Goal: Transaction & Acquisition: Book appointment/travel/reservation

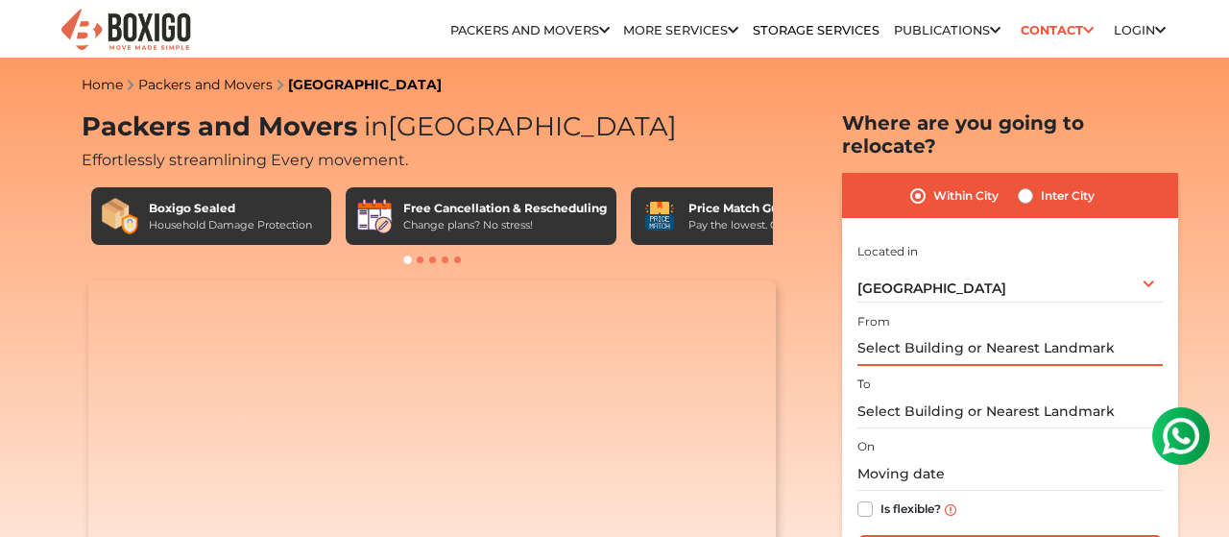
click at [977, 332] on input "text" at bounding box center [1010, 349] width 305 height 34
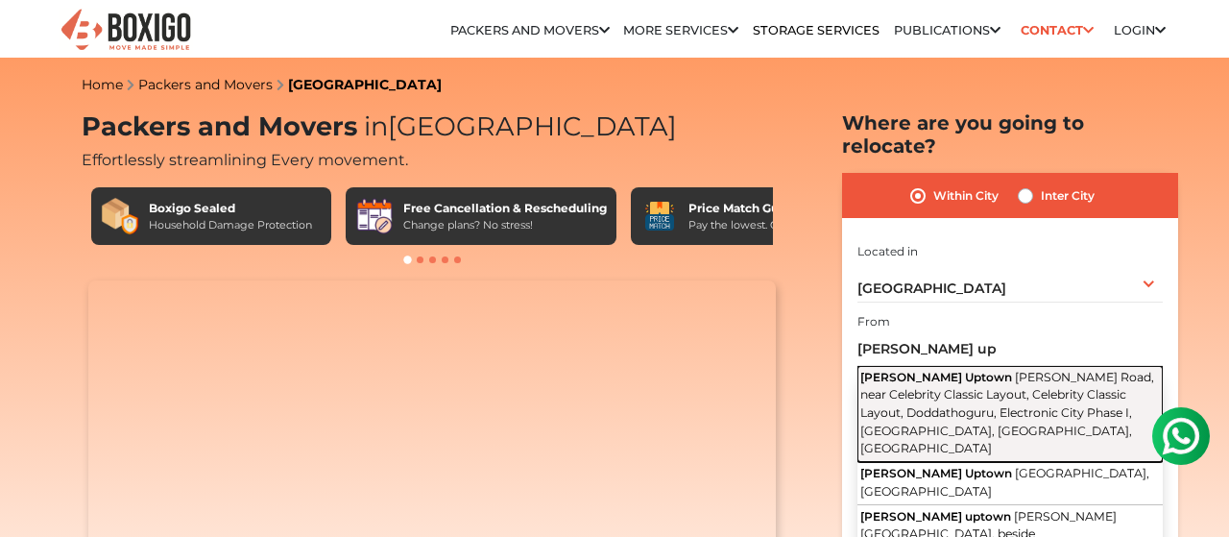
click at [1008, 366] on button "[PERSON_NAME] [GEOGRAPHIC_DATA][PERSON_NAME], near Celebrity Classic Layout, Ce…" at bounding box center [1010, 414] width 305 height 96
type input "[PERSON_NAME] Uptown, [PERSON_NAME][GEOGRAPHIC_DATA], near Celebrity Classic La…"
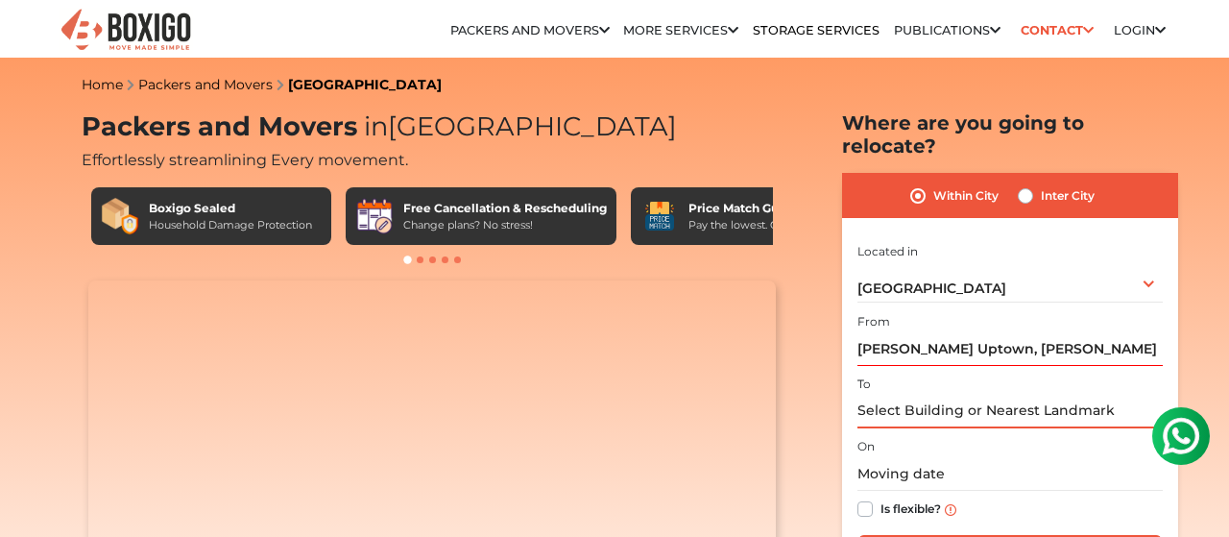
click at [941, 396] on input "text" at bounding box center [1010, 412] width 305 height 34
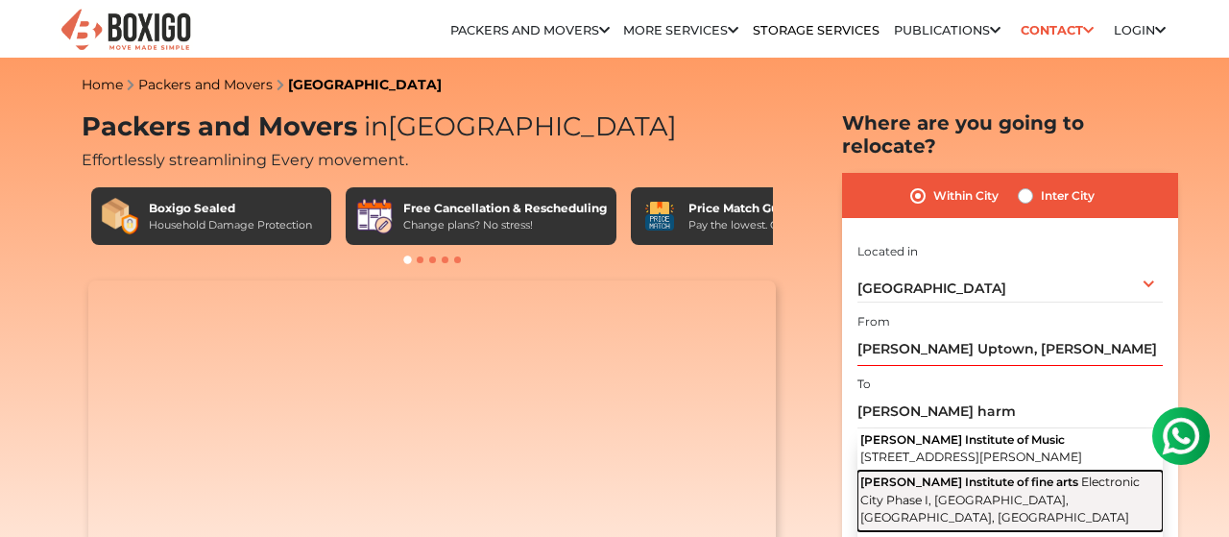
click at [1007, 479] on span "[PERSON_NAME] Institute of fine arts" at bounding box center [969, 481] width 218 height 14
type input "[PERSON_NAME] Harmonica Institute of fine arts, Electronic City Phase I, [GEOGR…"
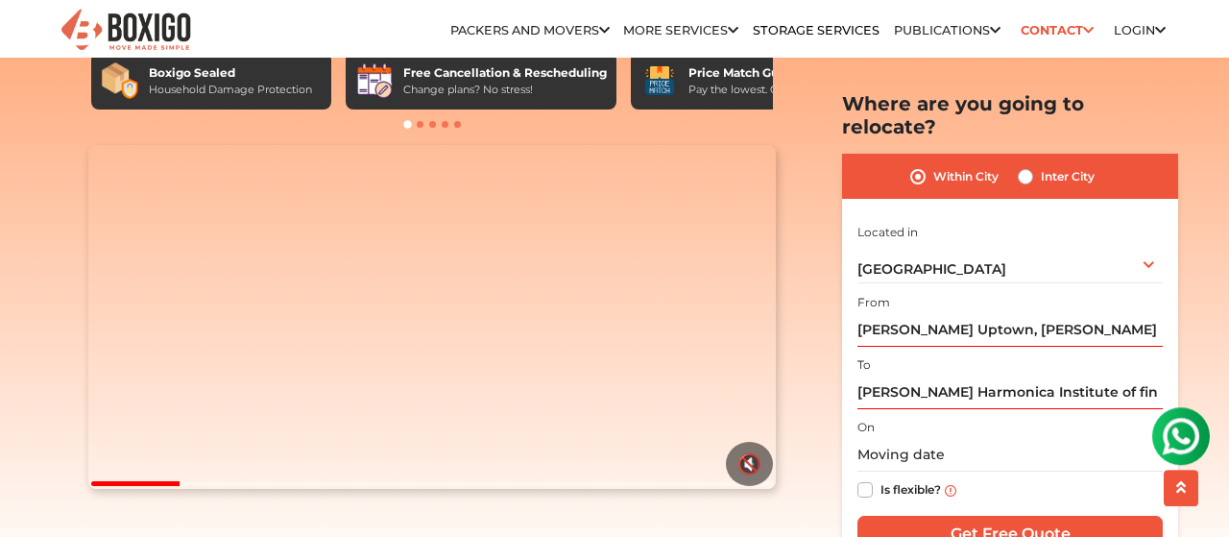
scroll to position [146, 0]
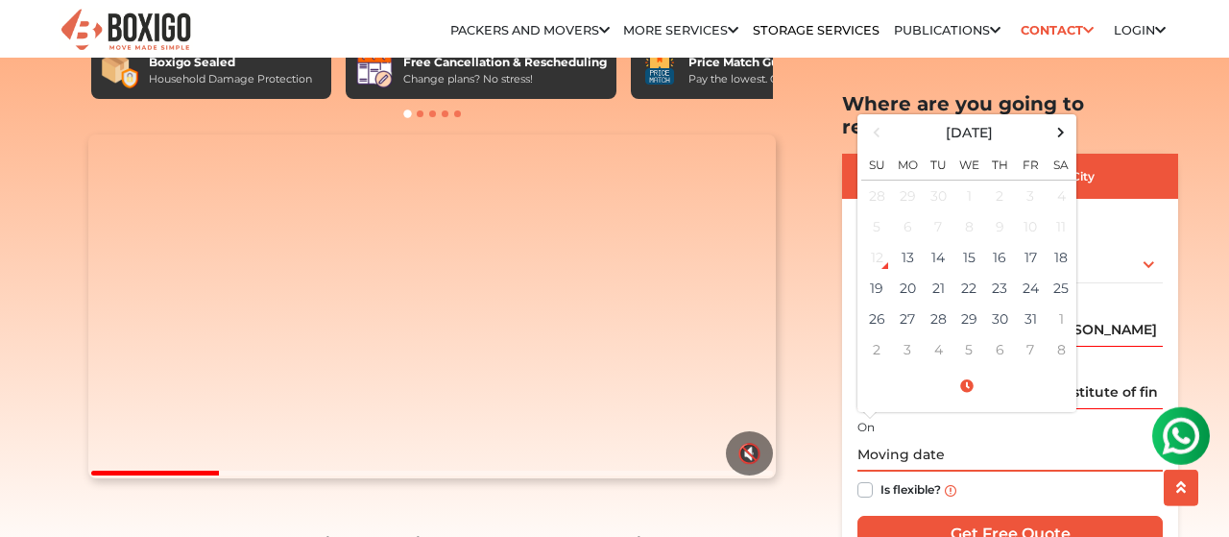
click at [893, 439] on input "text" at bounding box center [1010, 456] width 305 height 34
click at [1061, 120] on span at bounding box center [1062, 133] width 26 height 26
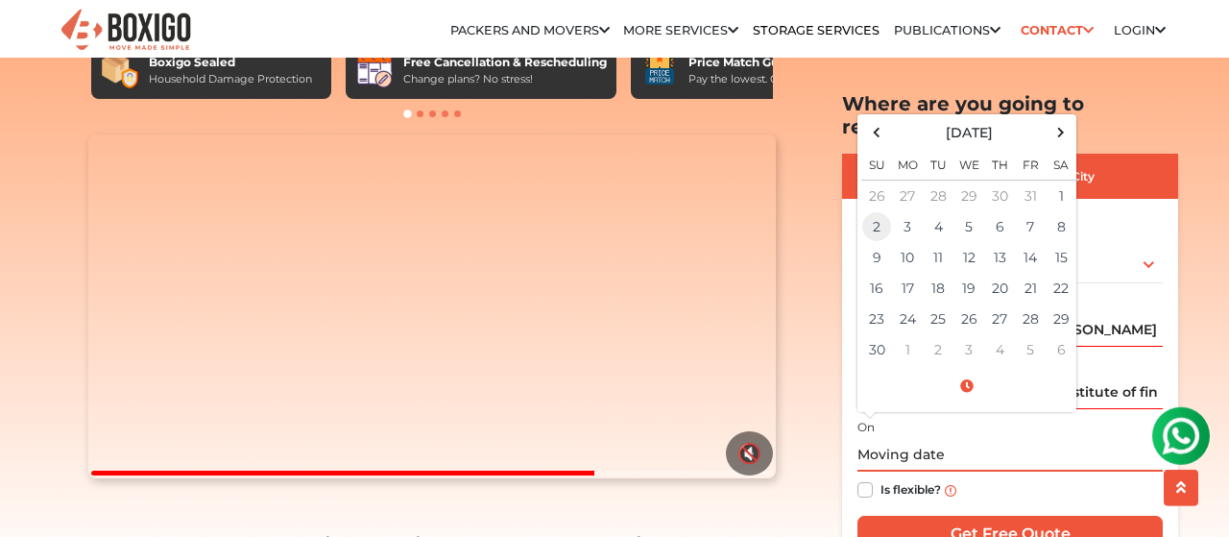
click at [880, 212] on td "2" at bounding box center [876, 227] width 31 height 31
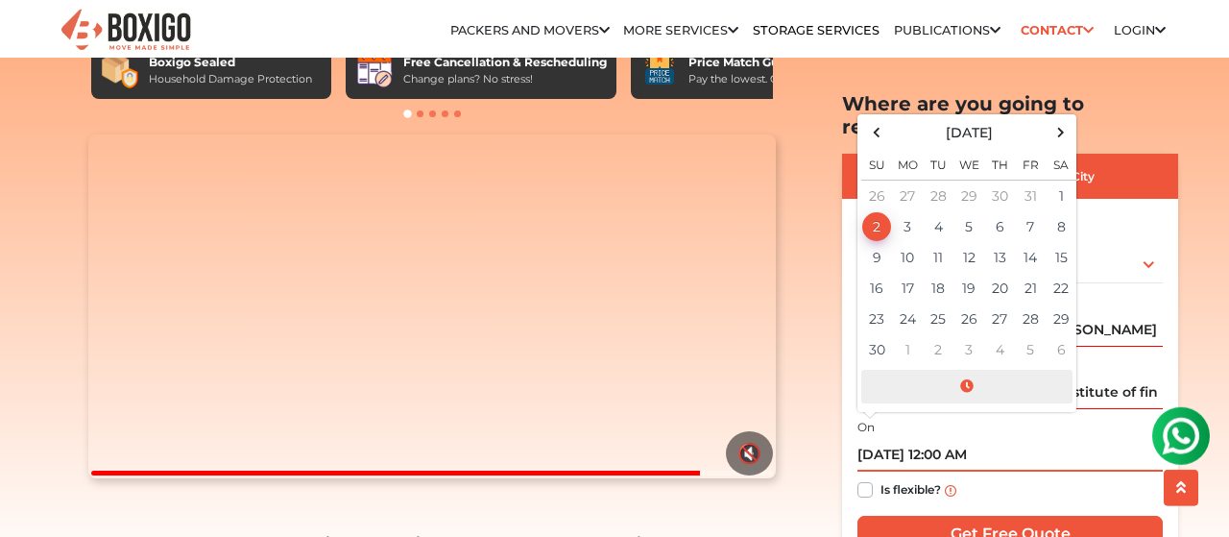
click at [971, 371] on span at bounding box center [966, 388] width 211 height 34
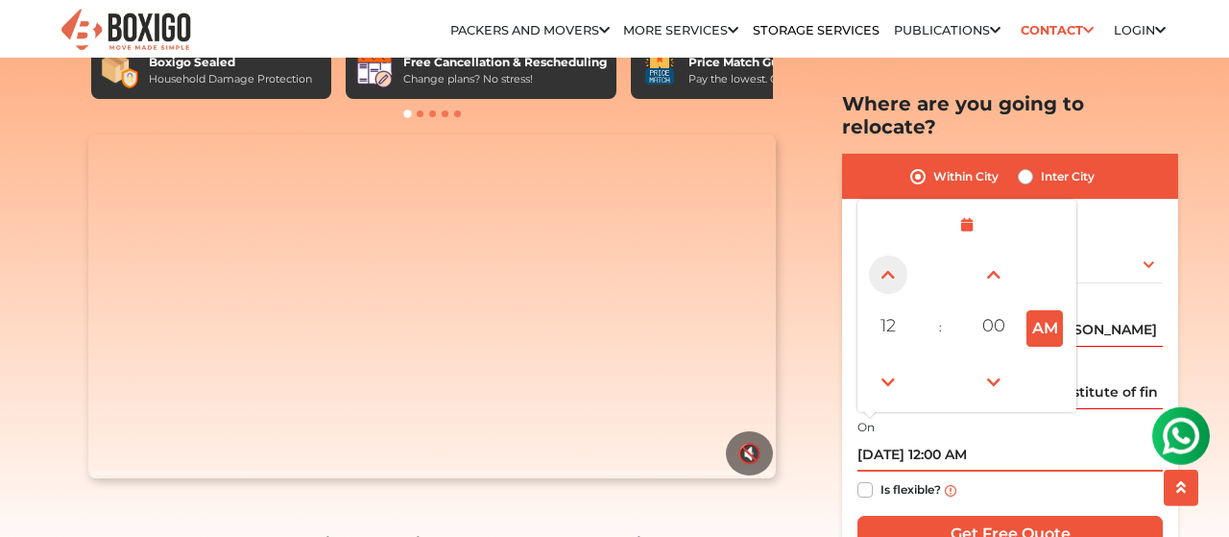
click at [883, 255] on span at bounding box center [888, 274] width 38 height 38
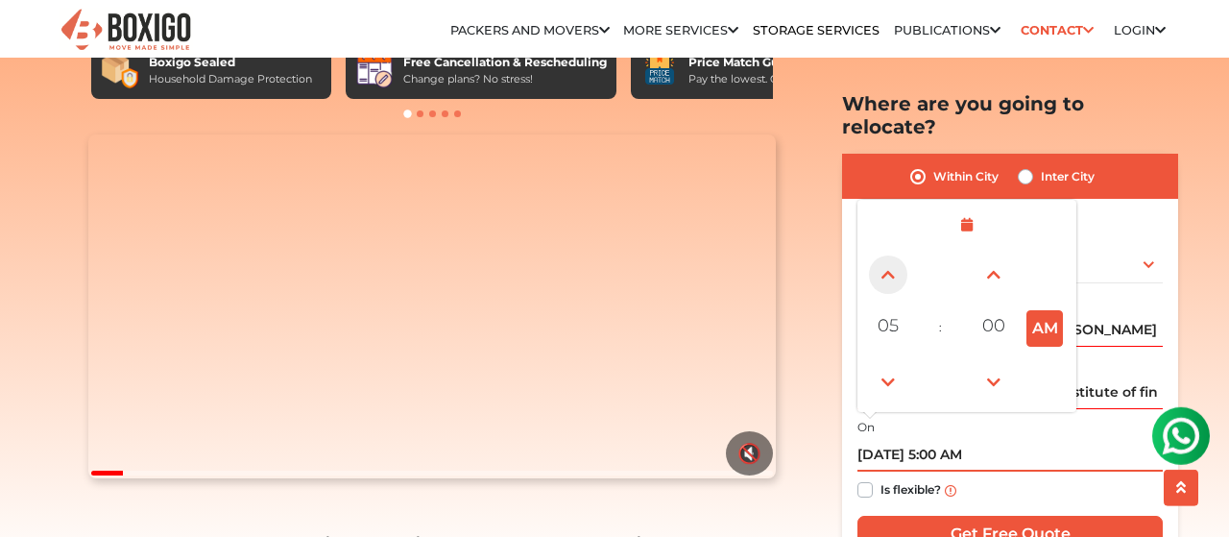
click at [883, 255] on span at bounding box center [888, 274] width 38 height 38
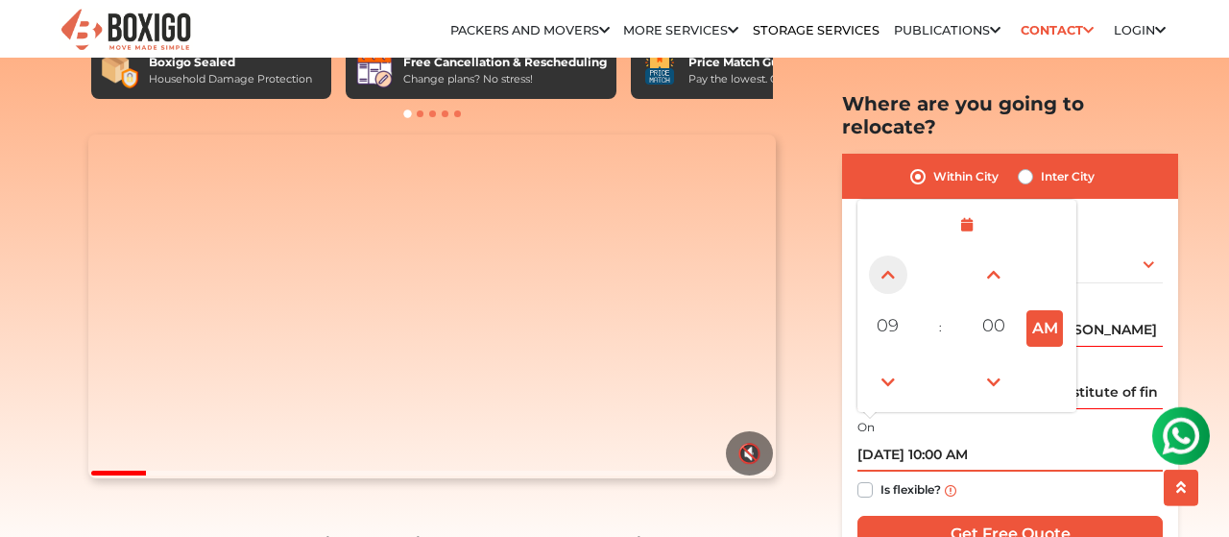
click at [883, 255] on span at bounding box center [888, 274] width 38 height 38
click at [888, 363] on span at bounding box center [888, 382] width 38 height 38
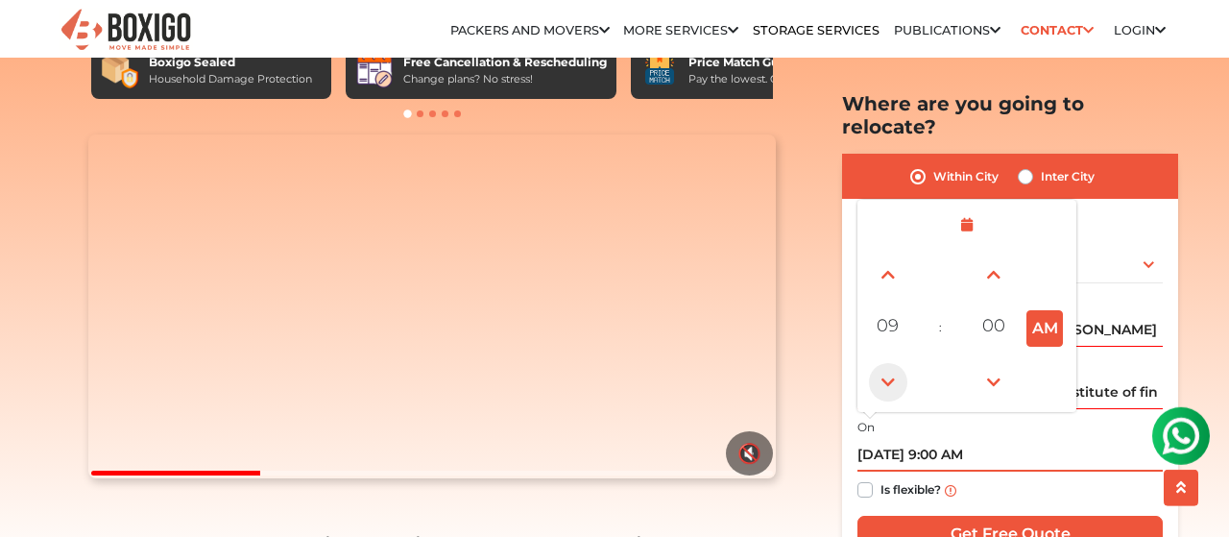
click at [888, 363] on span at bounding box center [888, 382] width 38 height 38
type input "[DATE] 8:00 AM"
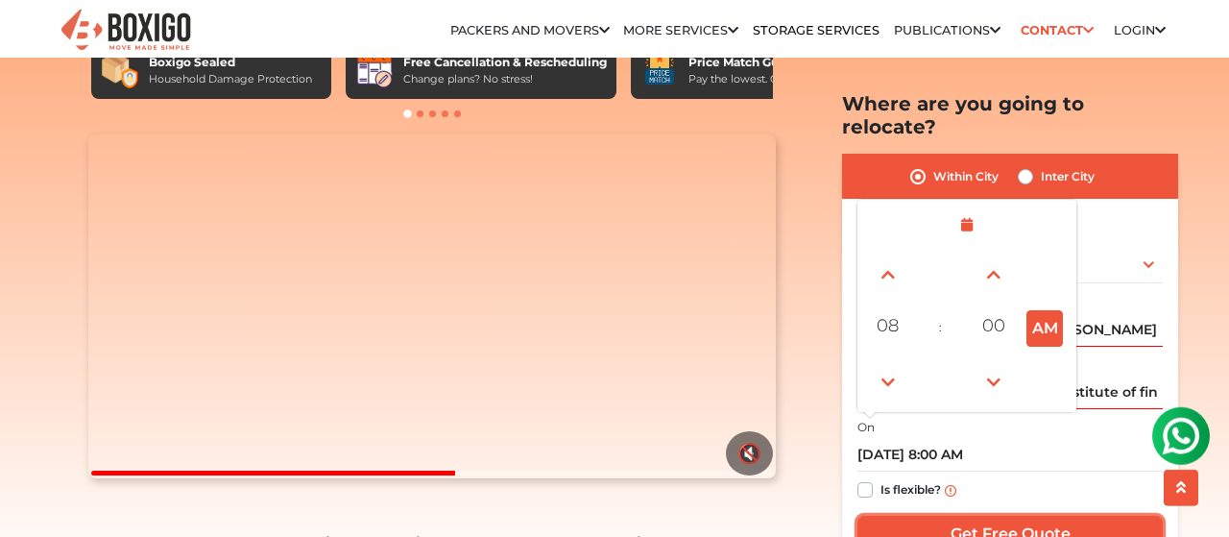
click at [973, 516] on input "Get Free Quote" at bounding box center [1010, 534] width 305 height 36
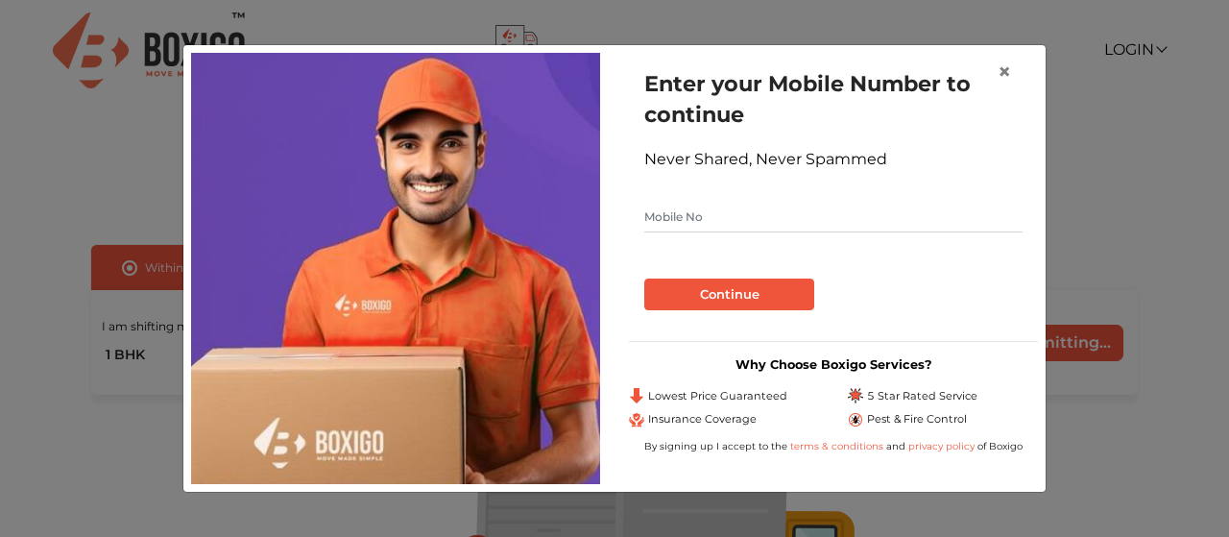
click at [787, 225] on input "text" at bounding box center [833, 217] width 378 height 31
type input "7892378945"
click at [735, 297] on button "Continue" at bounding box center [729, 294] width 170 height 33
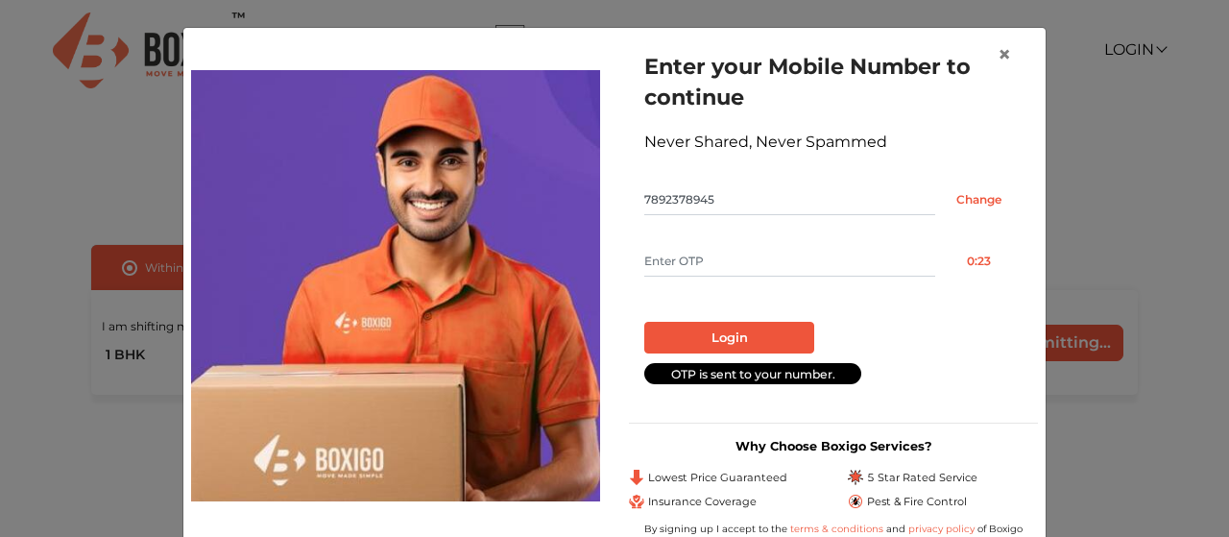
click at [692, 252] on input "text" at bounding box center [789, 261] width 291 height 31
type input "7195"
click at [739, 339] on button "Login" at bounding box center [729, 338] width 170 height 33
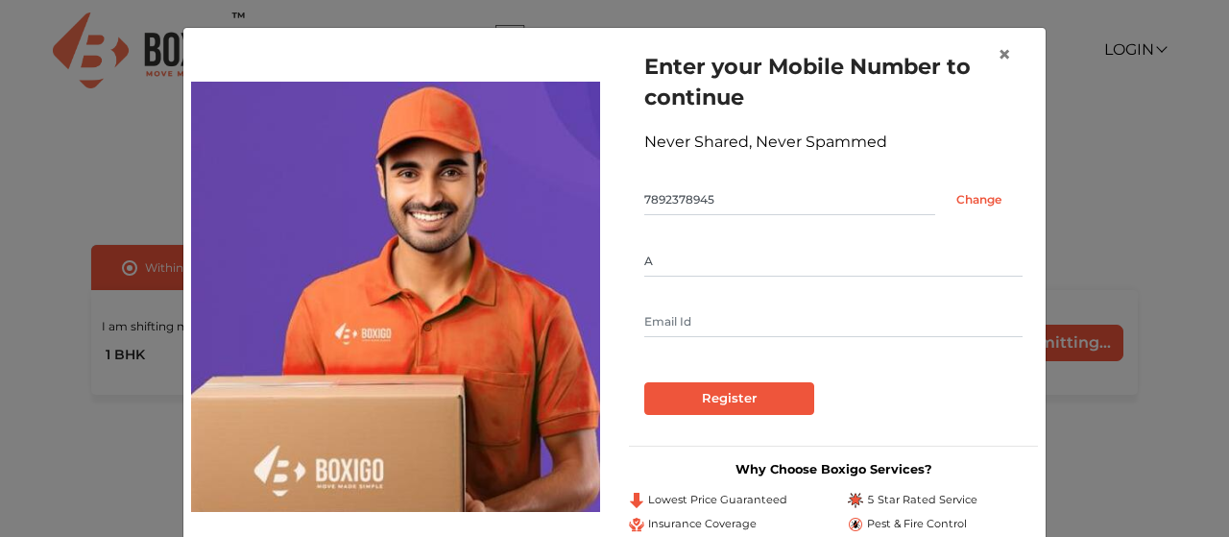
click at [701, 271] on input "A" at bounding box center [833, 261] width 378 height 31
type input "Avik"
click at [696, 389] on input "Register" at bounding box center [729, 398] width 170 height 33
type input "choudhuryavik@gmail.com"
click at [751, 250] on input "Avik" at bounding box center [833, 261] width 378 height 31
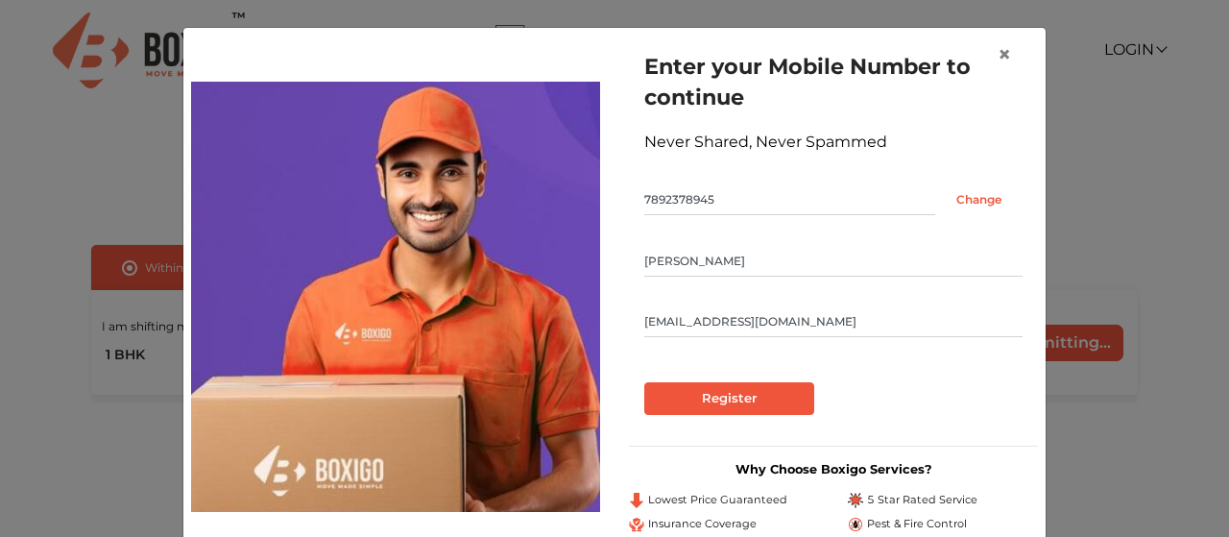
type input "Avik Choudhury"
click at [678, 404] on input "Register" at bounding box center [729, 398] width 170 height 33
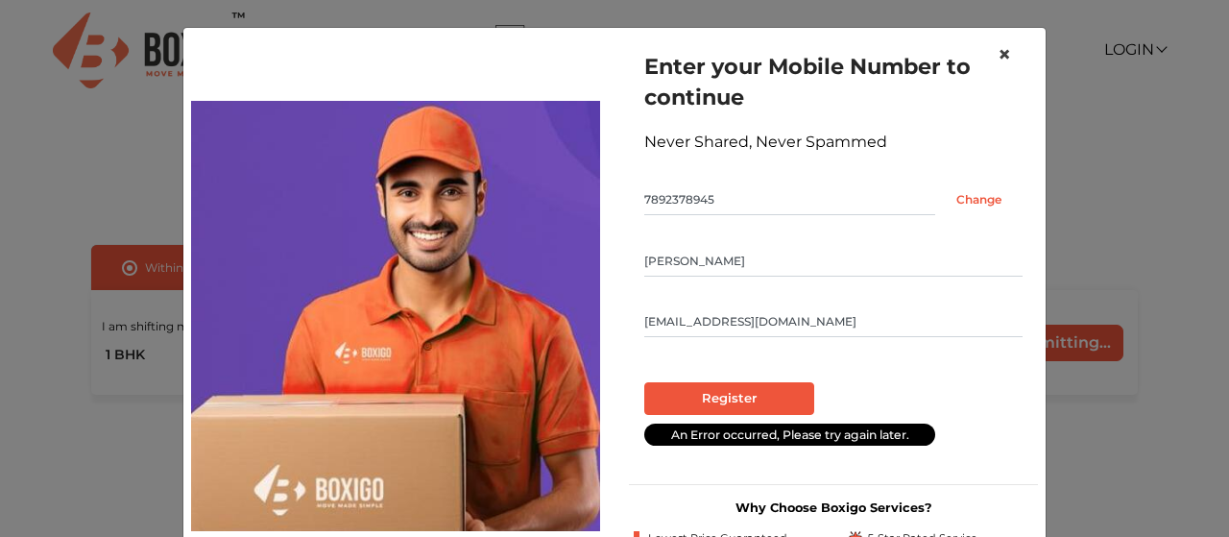
click at [1007, 52] on span "×" at bounding box center [1004, 54] width 13 height 28
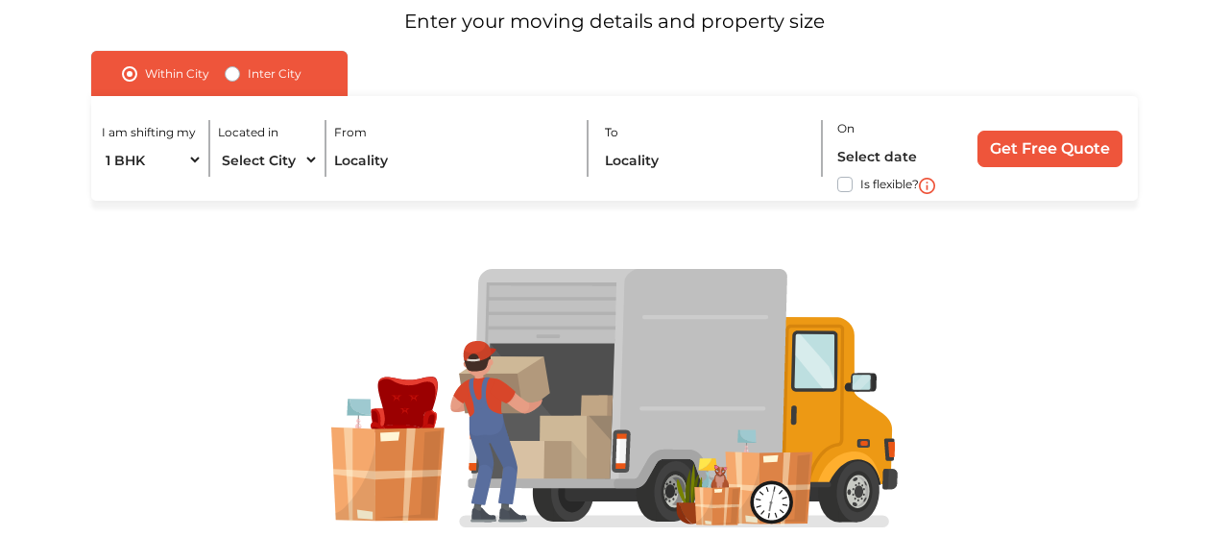
scroll to position [254, 0]
